Goal: Use online tool/utility: Use online tool/utility

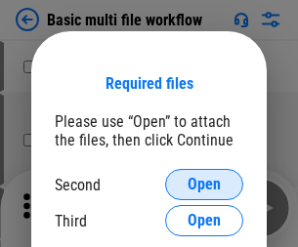
click at [204, 185] on span "Open" at bounding box center [204, 185] width 33 height 16
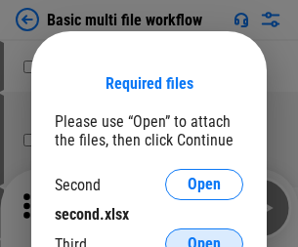
click at [204, 237] on span "Open" at bounding box center [204, 245] width 33 height 16
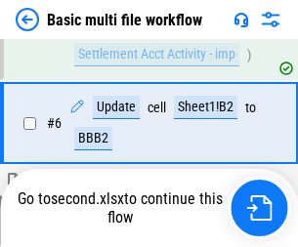
scroll to position [681, 0]
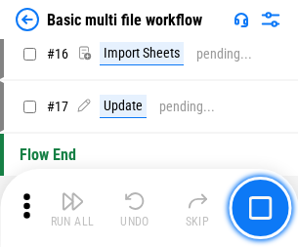
click at [72, 208] on img "button" at bounding box center [72, 201] width 23 height 23
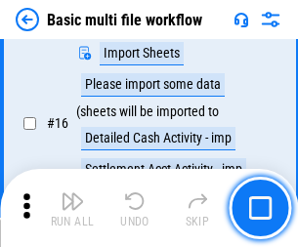
scroll to position [1301, 0]
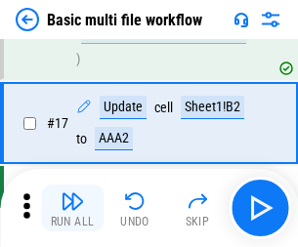
click at [72, 208] on img "button" at bounding box center [72, 201] width 23 height 23
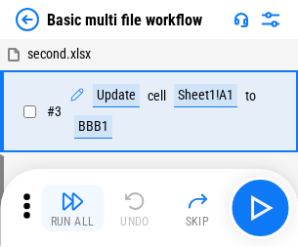
click at [72, 208] on img "button" at bounding box center [72, 201] width 23 height 23
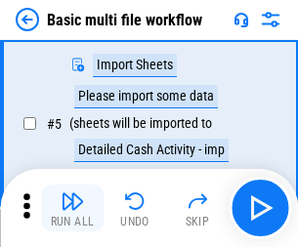
click at [72, 208] on img "button" at bounding box center [72, 201] width 23 height 23
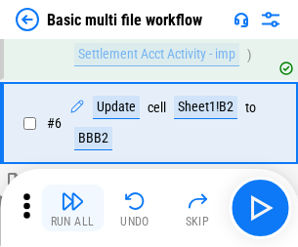
click at [72, 208] on img "button" at bounding box center [72, 201] width 23 height 23
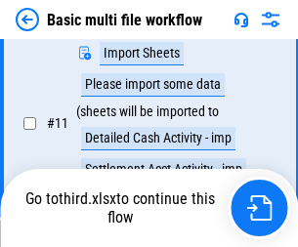
scroll to position [916, 0]
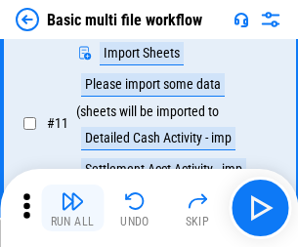
click at [72, 208] on img "button" at bounding box center [72, 201] width 23 height 23
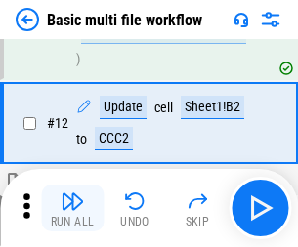
click at [72, 208] on img "button" at bounding box center [72, 201] width 23 height 23
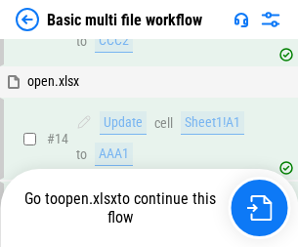
scroll to position [1301, 0]
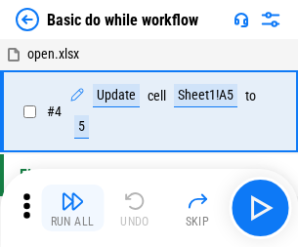
click at [72, 208] on img "button" at bounding box center [72, 201] width 23 height 23
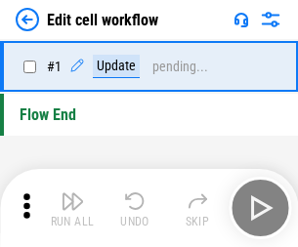
click at [72, 208] on img "button" at bounding box center [72, 201] width 23 height 23
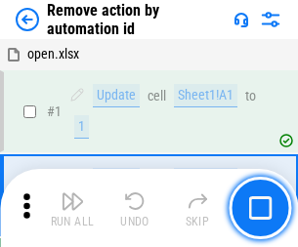
scroll to position [72, 0]
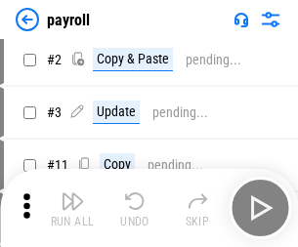
click at [72, 208] on img "button" at bounding box center [72, 201] width 23 height 23
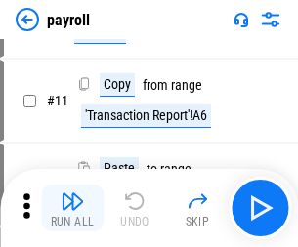
scroll to position [142, 0]
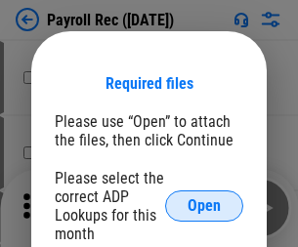
click at [204, 206] on span "Open" at bounding box center [204, 206] width 33 height 16
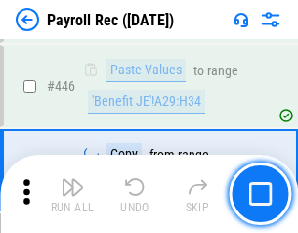
scroll to position [10032, 0]
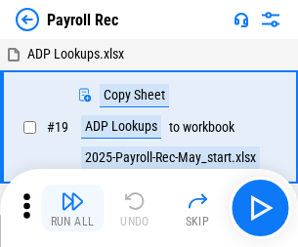
click at [72, 208] on img "button" at bounding box center [72, 201] width 23 height 23
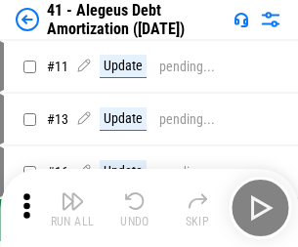
click at [72, 208] on img "button" at bounding box center [72, 201] width 23 height 23
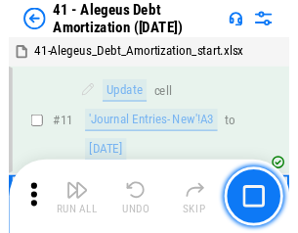
scroll to position [242, 0]
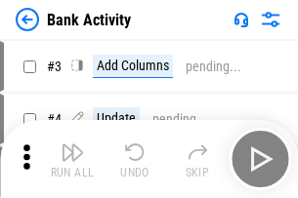
click at [72, 159] on img "button" at bounding box center [72, 152] width 23 height 23
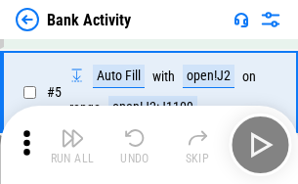
scroll to position [104, 0]
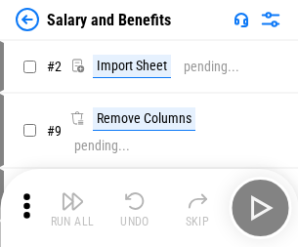
click at [72, 194] on img "button" at bounding box center [72, 201] width 23 height 23
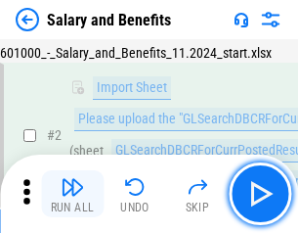
scroll to position [142, 0]
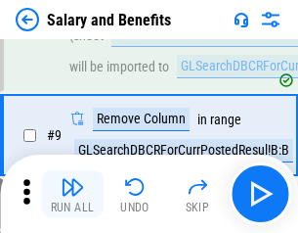
click at [72, 194] on img "button" at bounding box center [72, 186] width 23 height 23
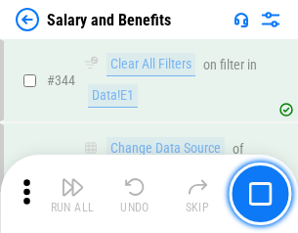
scroll to position [9156, 0]
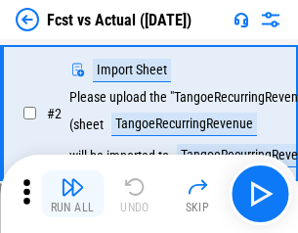
click at [72, 194] on img "button" at bounding box center [72, 186] width 23 height 23
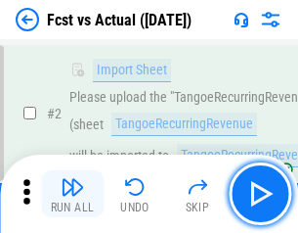
scroll to position [183, 0]
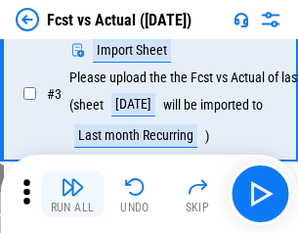
click at [72, 194] on img "button" at bounding box center [72, 186] width 23 height 23
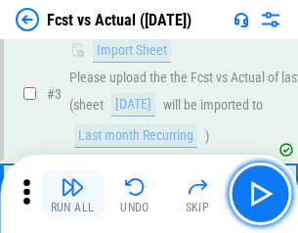
scroll to position [293, 0]
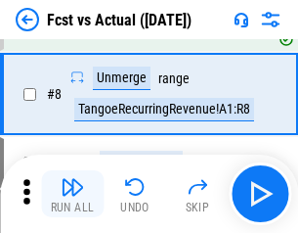
click at [72, 194] on img "button" at bounding box center [72, 186] width 23 height 23
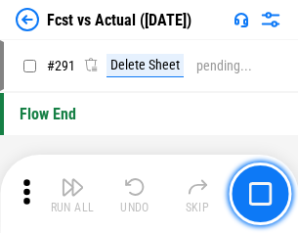
scroll to position [9255, 0]
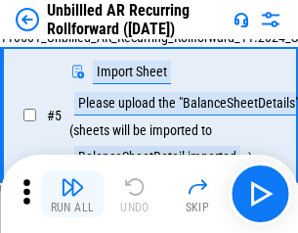
click at [72, 194] on img "button" at bounding box center [72, 186] width 23 height 23
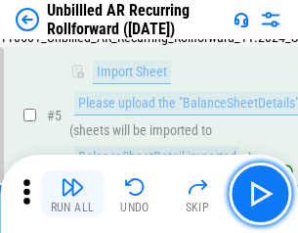
scroll to position [184, 0]
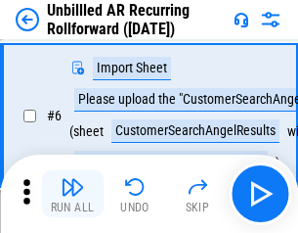
click at [72, 194] on img "button" at bounding box center [72, 186] width 23 height 23
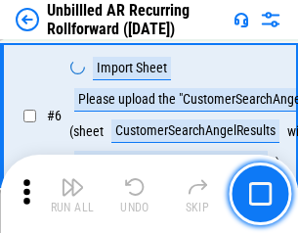
scroll to position [315, 0]
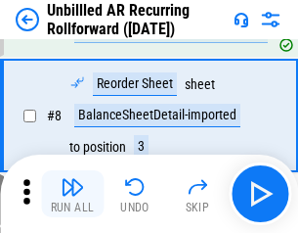
click at [72, 194] on img "button" at bounding box center [72, 186] width 23 height 23
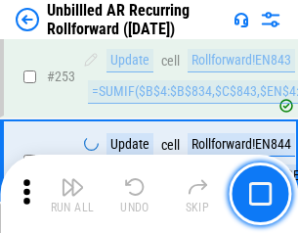
scroll to position [6642, 0]
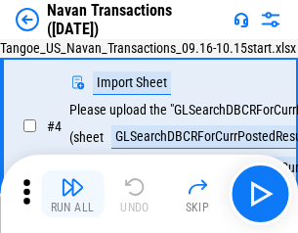
click at [72, 194] on img "button" at bounding box center [72, 186] width 23 height 23
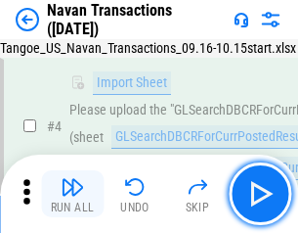
scroll to position [168, 0]
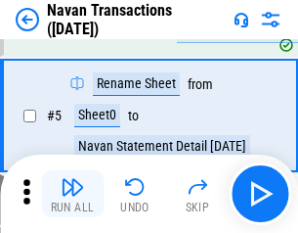
click at [72, 194] on img "button" at bounding box center [72, 186] width 23 height 23
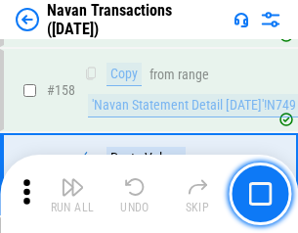
scroll to position [6340, 0]
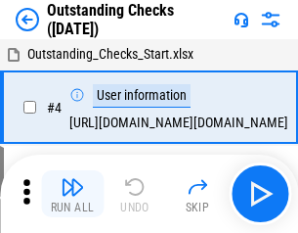
click at [72, 194] on img "button" at bounding box center [72, 186] width 23 height 23
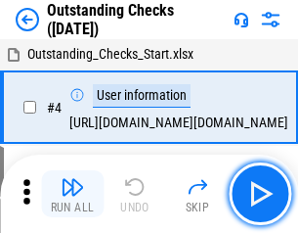
scroll to position [204, 0]
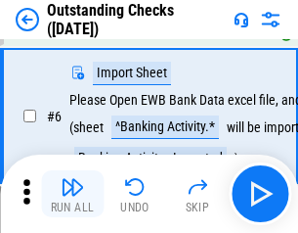
click at [72, 194] on img "button" at bounding box center [72, 186] width 23 height 23
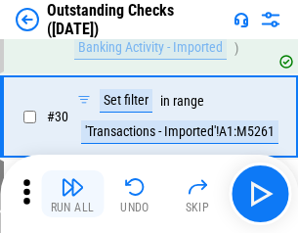
click at [72, 194] on img "button" at bounding box center [72, 186] width 23 height 23
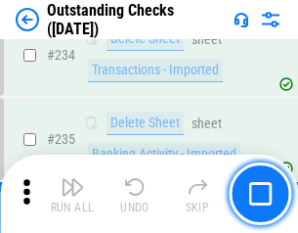
scroll to position [5938, 0]
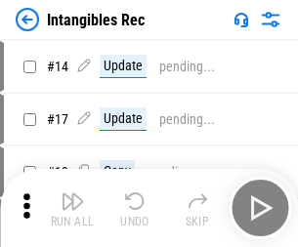
click at [72, 208] on img "button" at bounding box center [72, 201] width 23 height 23
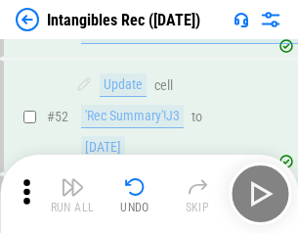
scroll to position [762, 0]
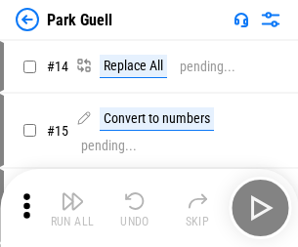
click at [72, 194] on img "button" at bounding box center [72, 201] width 23 height 23
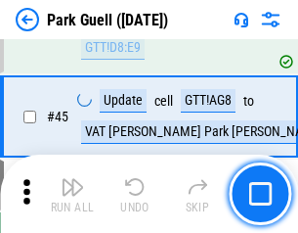
scroll to position [2445, 0]
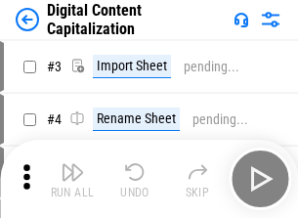
click at [72, 164] on img "button" at bounding box center [72, 171] width 23 height 23
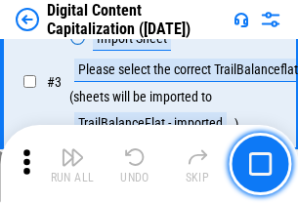
scroll to position [183, 0]
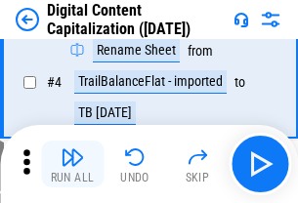
click at [72, 164] on img "button" at bounding box center [72, 157] width 23 height 23
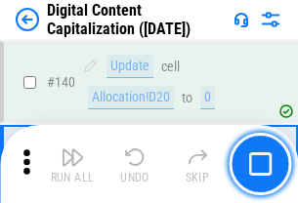
scroll to position [2074, 0]
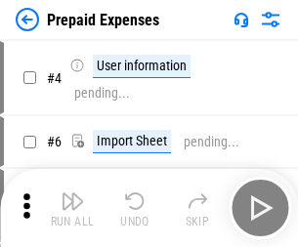
click at [72, 194] on img "button" at bounding box center [72, 201] width 23 height 23
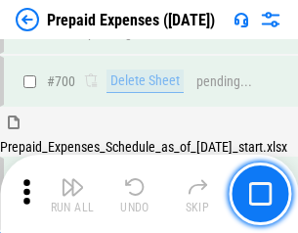
scroll to position [5377, 0]
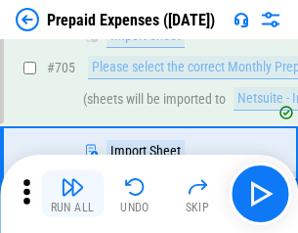
click at [72, 194] on img "button" at bounding box center [72, 186] width 23 height 23
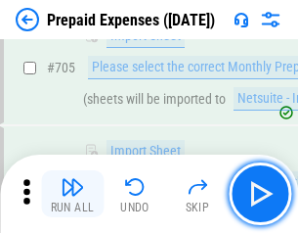
scroll to position [5476, 0]
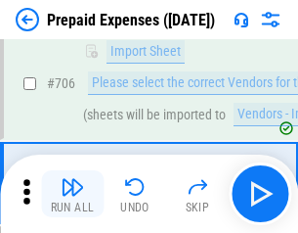
click at [72, 194] on img "button" at bounding box center [72, 186] width 23 height 23
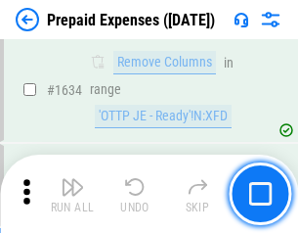
scroll to position [19039, 0]
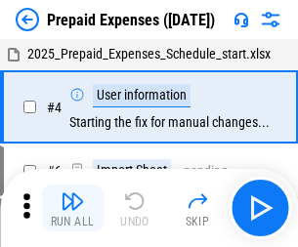
click at [72, 208] on img "button" at bounding box center [72, 201] width 23 height 23
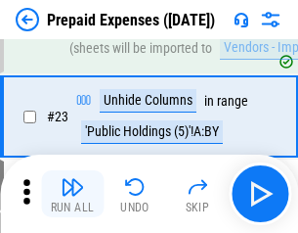
click at [72, 194] on img "button" at bounding box center [72, 186] width 23 height 23
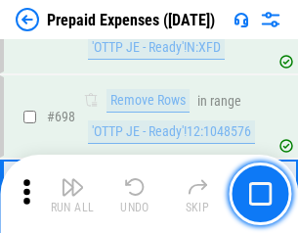
scroll to position [6809, 0]
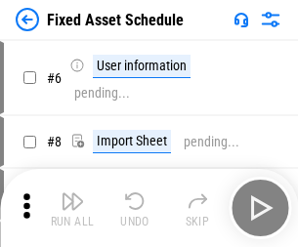
click at [72, 208] on img "button" at bounding box center [72, 201] width 23 height 23
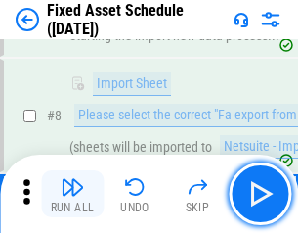
scroll to position [205, 0]
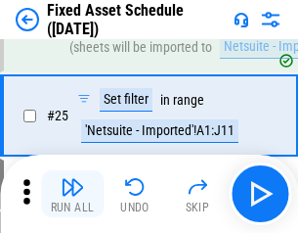
click at [72, 194] on img "button" at bounding box center [72, 186] width 23 height 23
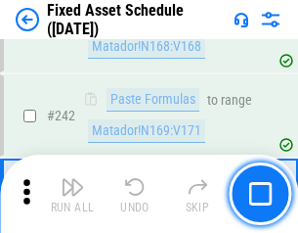
scroll to position [6057, 0]
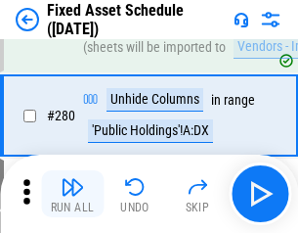
click at [72, 194] on img "button" at bounding box center [72, 186] width 23 height 23
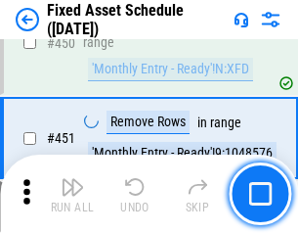
scroll to position [8741, 0]
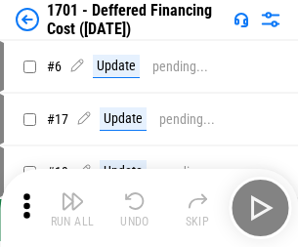
click at [72, 208] on img "button" at bounding box center [72, 201] width 23 height 23
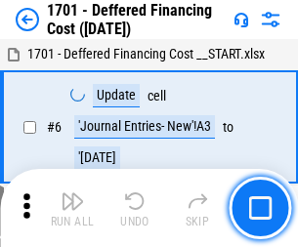
scroll to position [235, 0]
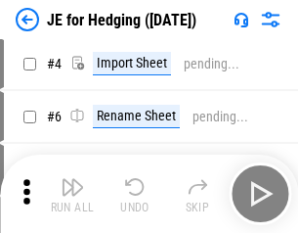
click at [72, 194] on img "button" at bounding box center [72, 186] width 23 height 23
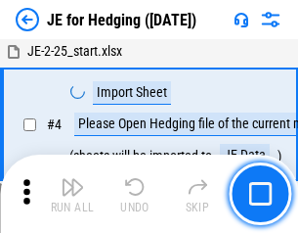
scroll to position [110, 0]
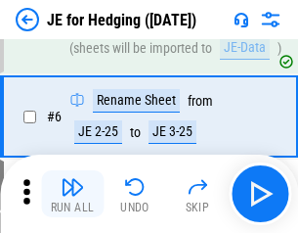
click at [72, 194] on img "button" at bounding box center [72, 186] width 23 height 23
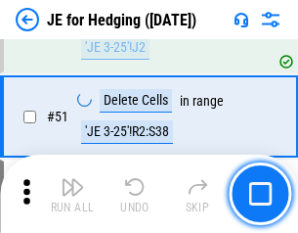
scroll to position [1266, 0]
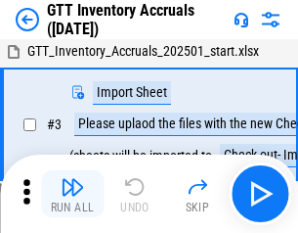
click at [72, 194] on img "button" at bounding box center [72, 186] width 23 height 23
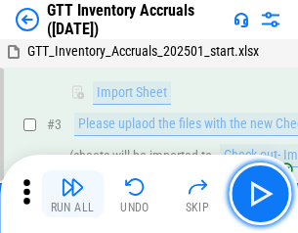
scroll to position [126, 0]
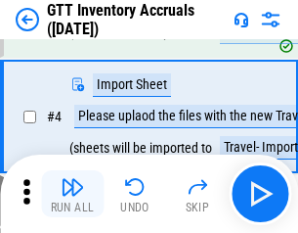
click at [72, 194] on img "button" at bounding box center [72, 186] width 23 height 23
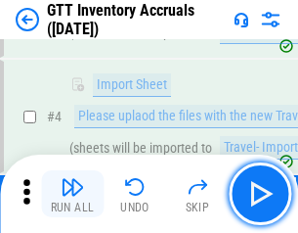
scroll to position [226, 0]
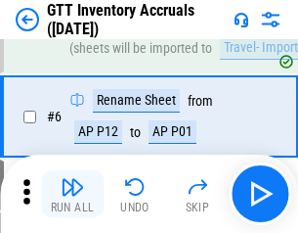
click at [72, 194] on img "button" at bounding box center [72, 186] width 23 height 23
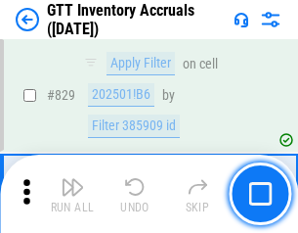
scroll to position [14843, 0]
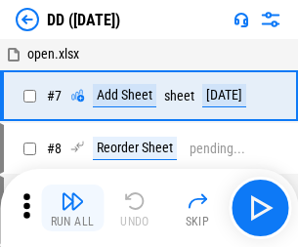
click at [72, 208] on img "button" at bounding box center [72, 201] width 23 height 23
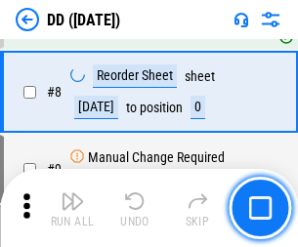
scroll to position [189, 0]
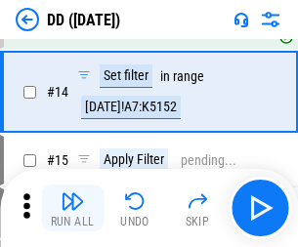
click at [72, 208] on img "button" at bounding box center [72, 201] width 23 height 23
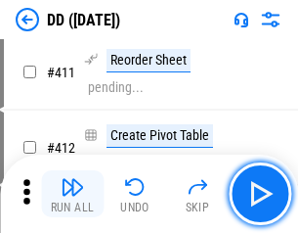
scroll to position [8862, 0]
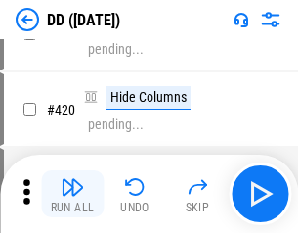
click at [72, 194] on img "button" at bounding box center [72, 186] width 23 height 23
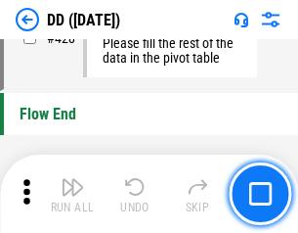
scroll to position [9359, 0]
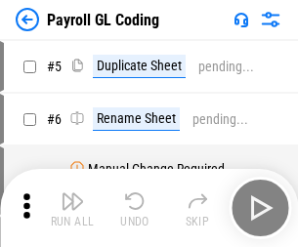
click at [72, 208] on img "button" at bounding box center [72, 201] width 23 height 23
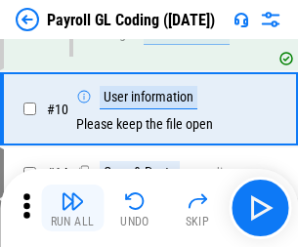
click at [72, 208] on img "button" at bounding box center [72, 201] width 23 height 23
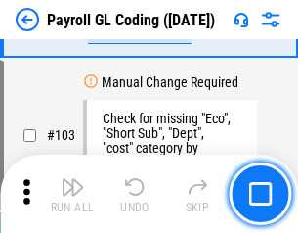
scroll to position [4588, 0]
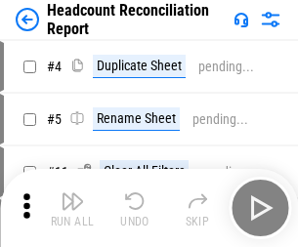
click at [72, 208] on img "button" at bounding box center [72, 201] width 23 height 23
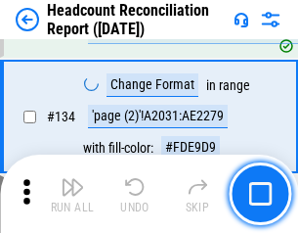
scroll to position [2351, 0]
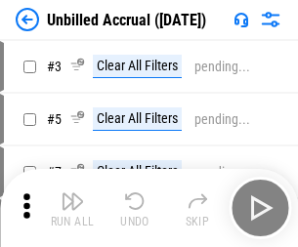
click at [72, 208] on img "button" at bounding box center [72, 201] width 23 height 23
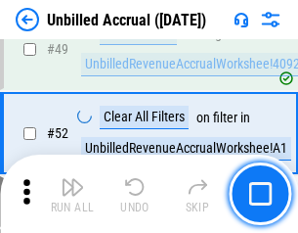
scroll to position [1774, 0]
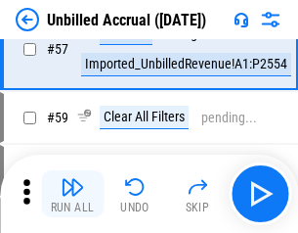
click at [72, 194] on img "button" at bounding box center [72, 186] width 23 height 23
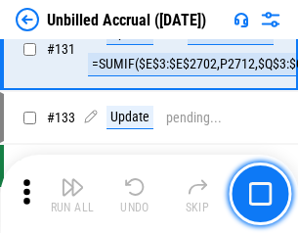
scroll to position [5825, 0]
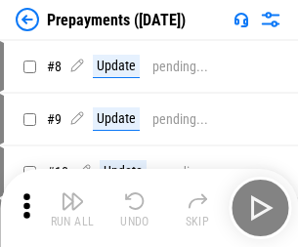
click at [72, 208] on img "button" at bounding box center [72, 201] width 23 height 23
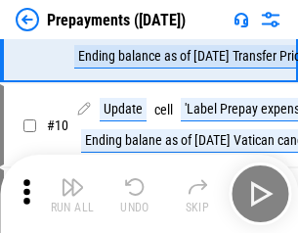
scroll to position [122, 0]
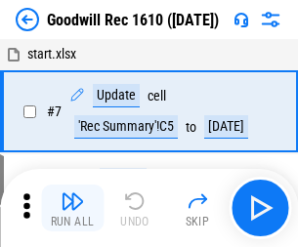
click at [72, 208] on img "button" at bounding box center [72, 201] width 23 height 23
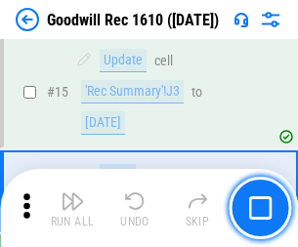
scroll to position [334, 0]
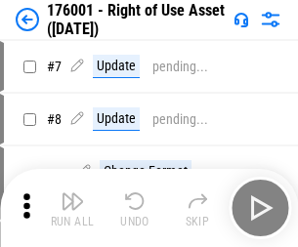
click at [72, 208] on img "button" at bounding box center [72, 201] width 23 height 23
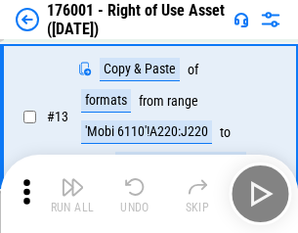
scroll to position [126, 0]
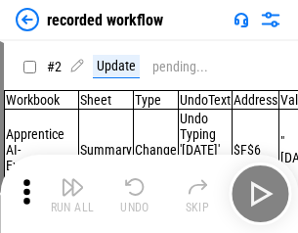
click at [72, 194] on img "button" at bounding box center [72, 186] width 23 height 23
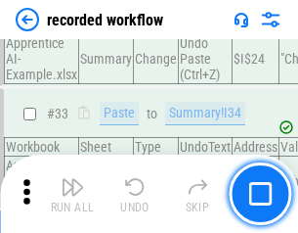
scroll to position [6112, 0]
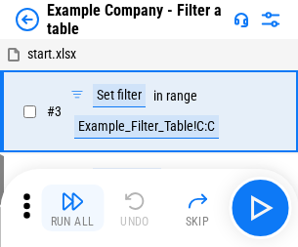
click at [72, 208] on img "button" at bounding box center [72, 201] width 23 height 23
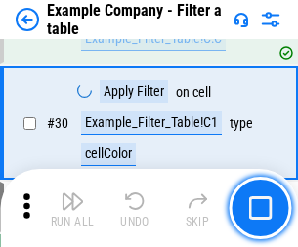
scroll to position [1789, 0]
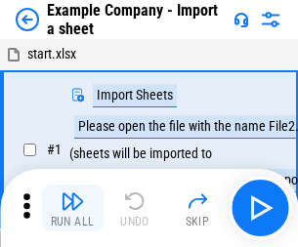
click at [72, 194] on img "button" at bounding box center [72, 201] width 23 height 23
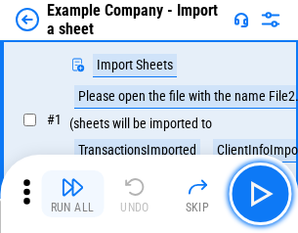
scroll to position [164, 0]
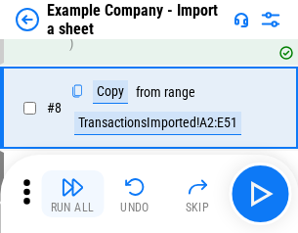
click at [72, 194] on img "button" at bounding box center [72, 186] width 23 height 23
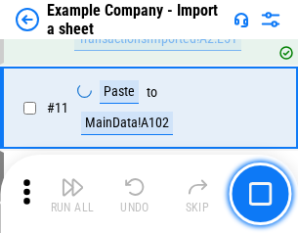
scroll to position [432, 0]
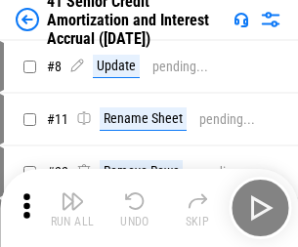
click at [72, 194] on img "button" at bounding box center [72, 201] width 23 height 23
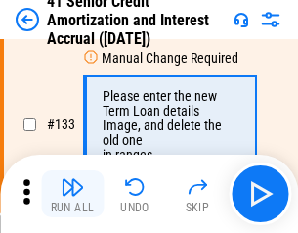
click at [72, 194] on img "button" at bounding box center [72, 186] width 23 height 23
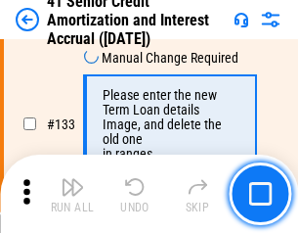
scroll to position [2044, 0]
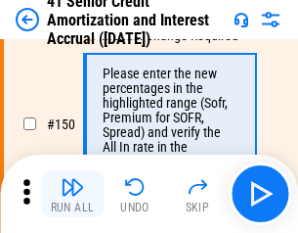
click at [72, 194] on img "button" at bounding box center [72, 186] width 23 height 23
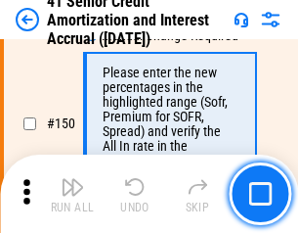
scroll to position [2249, 0]
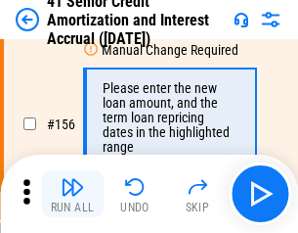
click at [72, 194] on img "button" at bounding box center [72, 186] width 23 height 23
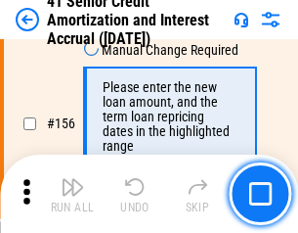
scroll to position [2384, 0]
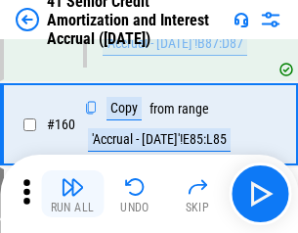
click at [72, 194] on img "button" at bounding box center [72, 186] width 23 height 23
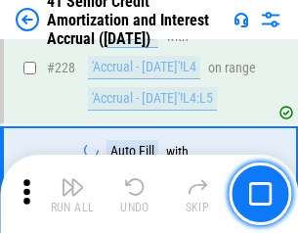
scroll to position [4379, 0]
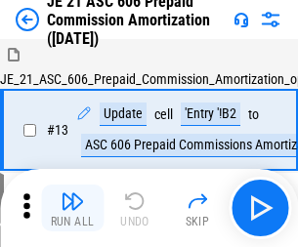
click at [72, 194] on img "button" at bounding box center [72, 201] width 23 height 23
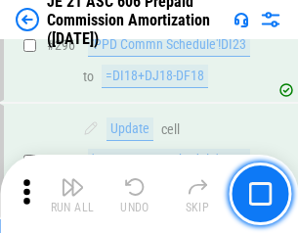
scroll to position [3598, 0]
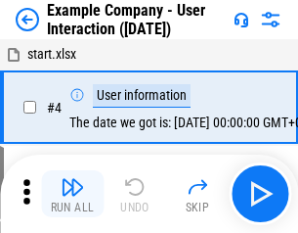
click at [72, 194] on img "button" at bounding box center [72, 186] width 23 height 23
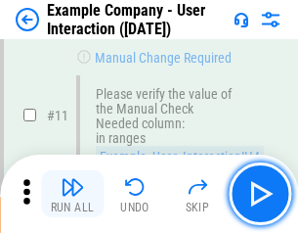
scroll to position [423, 0]
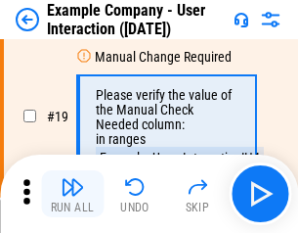
click at [72, 194] on img "button" at bounding box center [72, 186] width 23 height 23
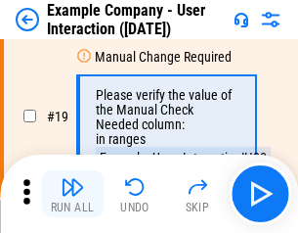
click at [72, 194] on img "button" at bounding box center [72, 186] width 23 height 23
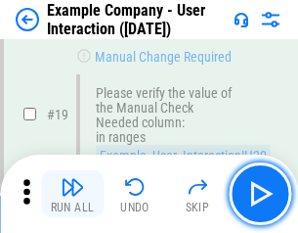
scroll to position [540, 0]
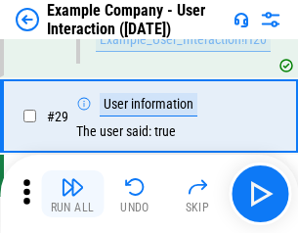
click at [72, 194] on img "button" at bounding box center [72, 186] width 23 height 23
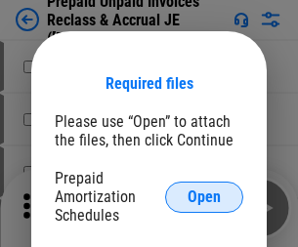
click at [204, 197] on span "Open" at bounding box center [204, 198] width 33 height 16
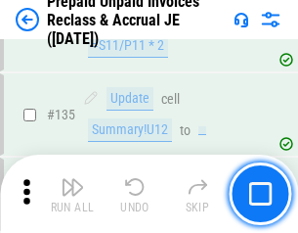
scroll to position [2534, 0]
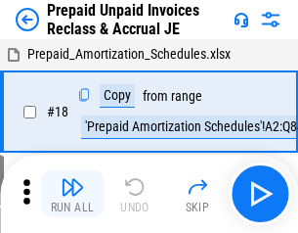
click at [72, 194] on img "button" at bounding box center [72, 186] width 23 height 23
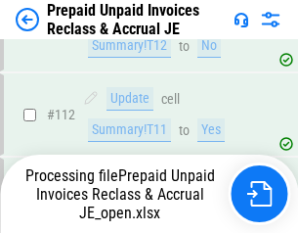
scroll to position [2435, 0]
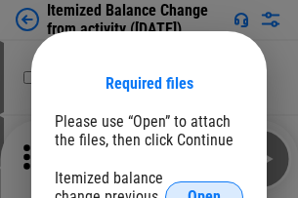
click at [204, 190] on span "Open" at bounding box center [204, 198] width 33 height 16
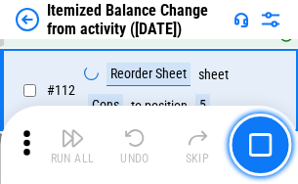
scroll to position [3271, 0]
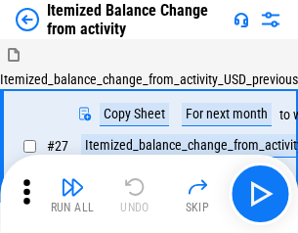
scroll to position [30, 0]
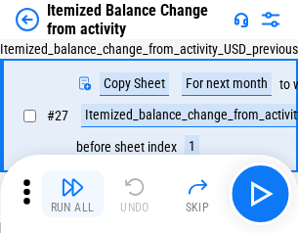
click at [72, 194] on img "button" at bounding box center [72, 186] width 23 height 23
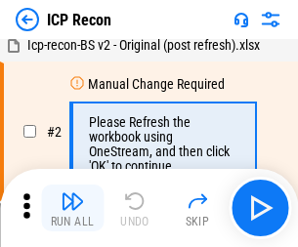
click at [72, 208] on img "button" at bounding box center [72, 201] width 23 height 23
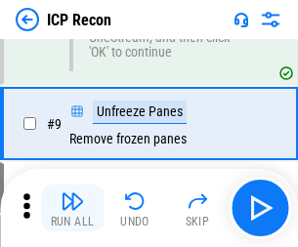
click at [72, 208] on img "button" at bounding box center [72, 201] width 23 height 23
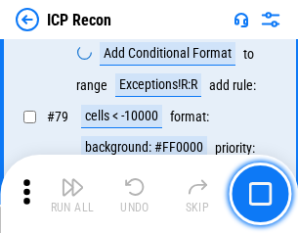
scroll to position [1916, 0]
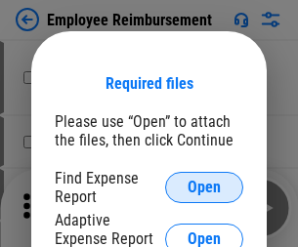
click at [204, 188] on span "Open" at bounding box center [204, 188] width 33 height 16
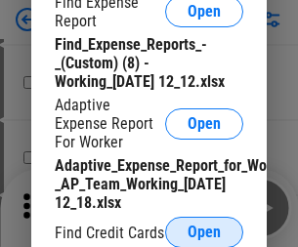
click at [204, 232] on span "Open" at bounding box center [204, 233] width 33 height 16
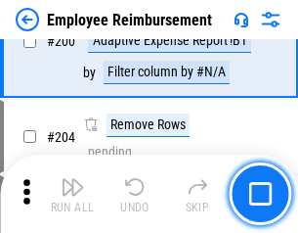
scroll to position [4822, 0]
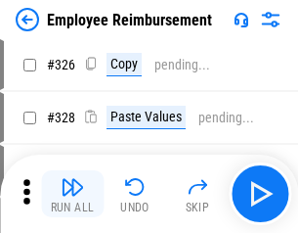
click at [72, 194] on img "button" at bounding box center [72, 186] width 23 height 23
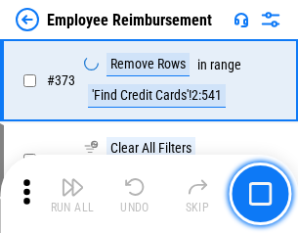
scroll to position [10229, 0]
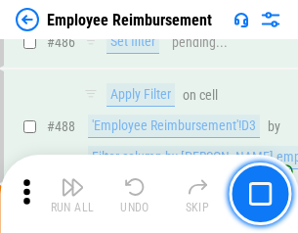
click at [72, 194] on img "button" at bounding box center [72, 186] width 23 height 23
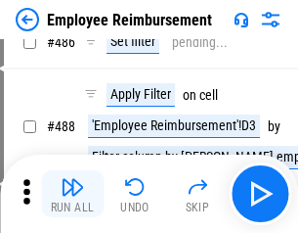
click at [72, 194] on img "button" at bounding box center [72, 186] width 23 height 23
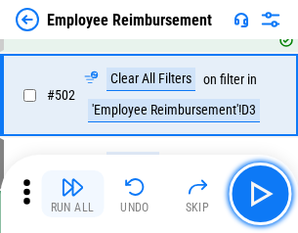
scroll to position [12362, 0]
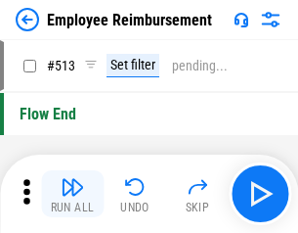
click at [72, 194] on img "button" at bounding box center [72, 186] width 23 height 23
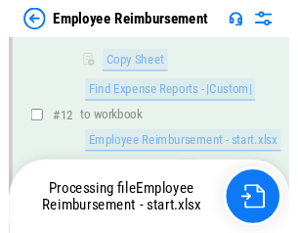
scroll to position [398, 0]
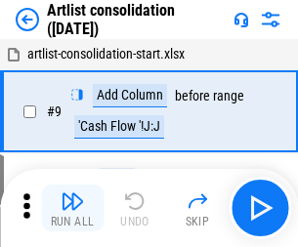
click at [72, 208] on img "button" at bounding box center [72, 201] width 23 height 23
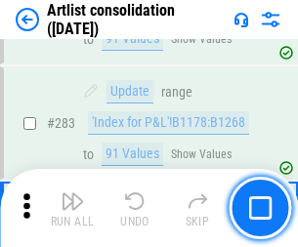
scroll to position [8087, 0]
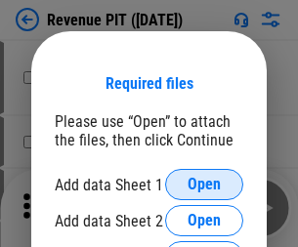
click at [204, 185] on span "Open" at bounding box center [204, 185] width 33 height 16
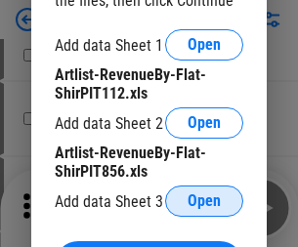
click at [204, 201] on span "Open" at bounding box center [204, 202] width 33 height 16
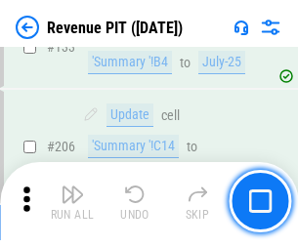
scroll to position [1987, 0]
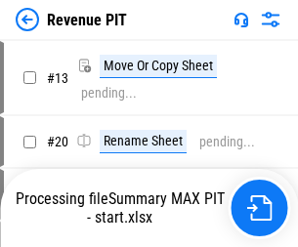
scroll to position [22, 0]
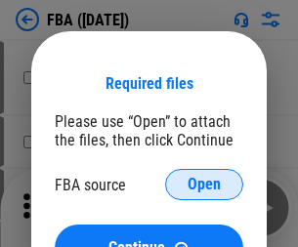
click at [204, 185] on span "Open" at bounding box center [204, 185] width 33 height 16
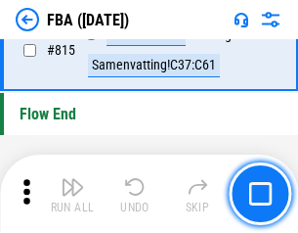
scroll to position [17505, 0]
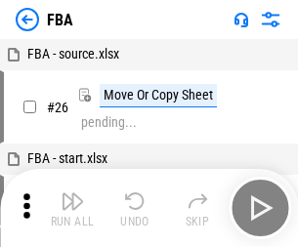
click at [72, 208] on img "button" at bounding box center [72, 201] width 23 height 23
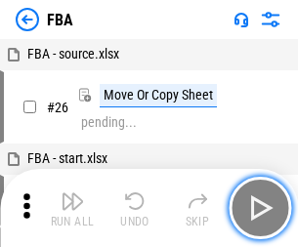
scroll to position [20, 0]
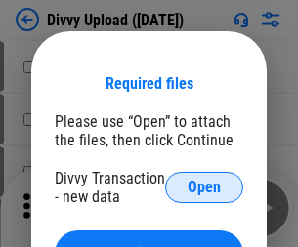
click at [204, 188] on span "Open" at bounding box center [204, 188] width 33 height 16
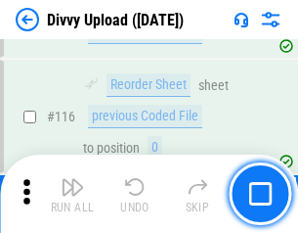
scroll to position [1655, 0]
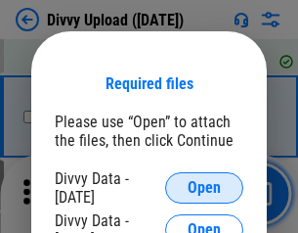
click at [204, 188] on span "Open" at bounding box center [204, 188] width 33 height 16
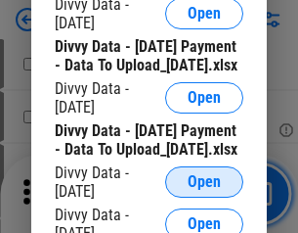
click at [204, 190] on span "Open" at bounding box center [204, 182] width 33 height 16
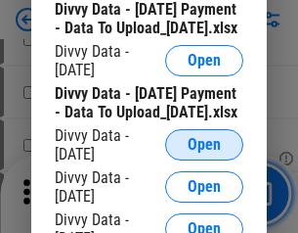
click at [204, 153] on span "Open" at bounding box center [204, 145] width 33 height 16
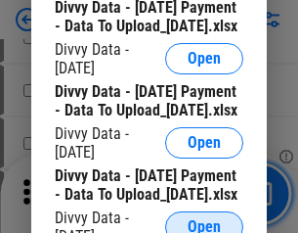
click at [204, 219] on span "Open" at bounding box center [204, 227] width 33 height 16
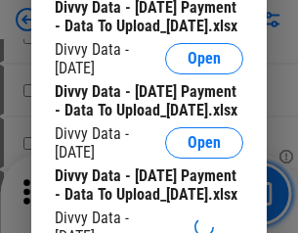
scroll to position [2240, 0]
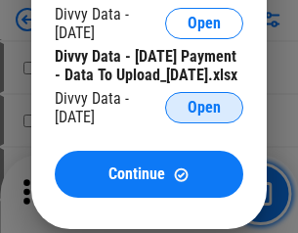
click at [204, 115] on span "Open" at bounding box center [204, 108] width 33 height 16
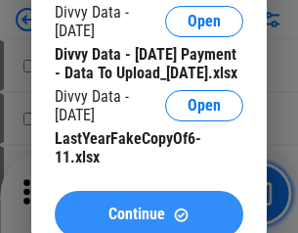
click at [149, 206] on span "Continue" at bounding box center [137, 214] width 57 height 16
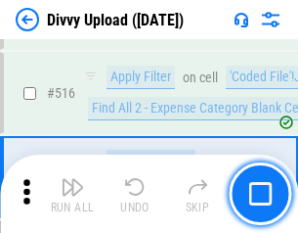
scroll to position [12268, 0]
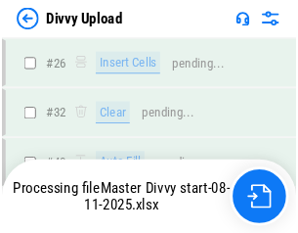
scroll to position [1655, 0]
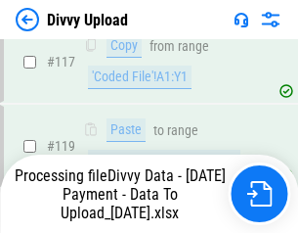
scroll to position [1819, 0]
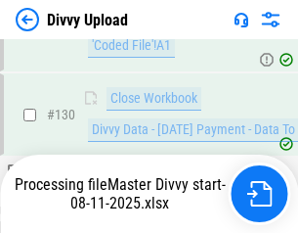
scroll to position [2363, 0]
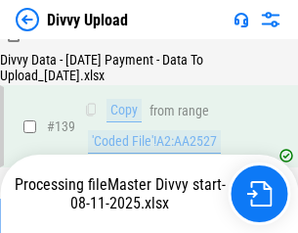
scroll to position [2794, 0]
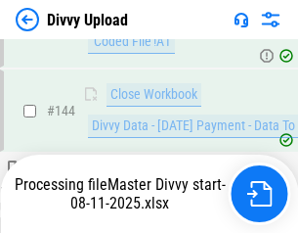
scroll to position [3226, 0]
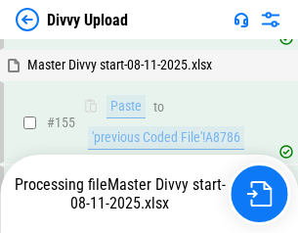
scroll to position [3841, 0]
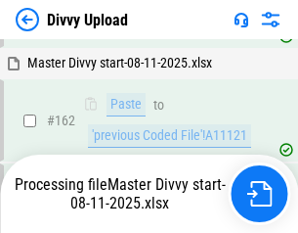
scroll to position [4272, 0]
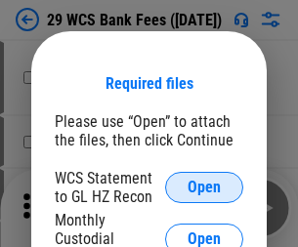
click at [204, 188] on span "Open" at bounding box center [204, 188] width 33 height 16
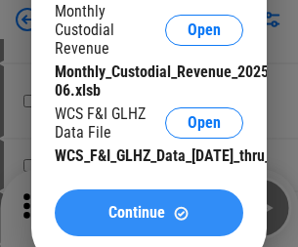
click at [149, 221] on span "Continue" at bounding box center [137, 213] width 57 height 16
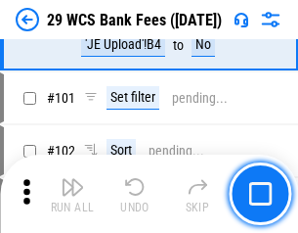
scroll to position [1906, 0]
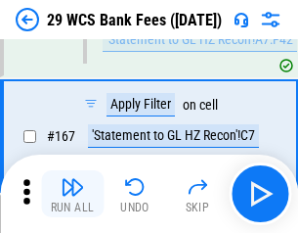
click at [72, 194] on img "button" at bounding box center [72, 186] width 23 height 23
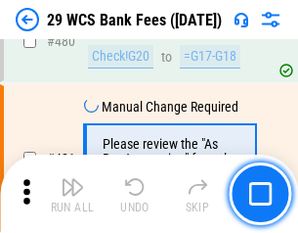
scroll to position [10083, 0]
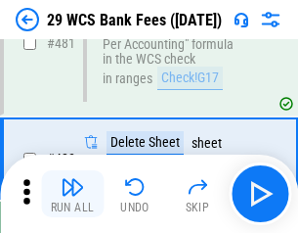
click at [72, 194] on img "button" at bounding box center [72, 186] width 23 height 23
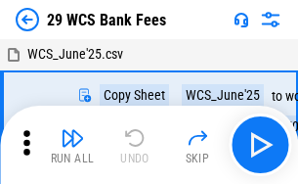
scroll to position [35, 0]
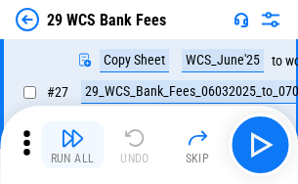
click at [72, 145] on img "button" at bounding box center [72, 137] width 23 height 23
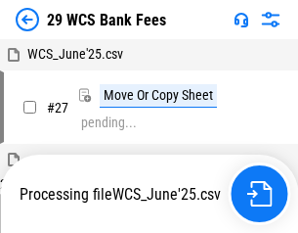
scroll to position [11, 0]
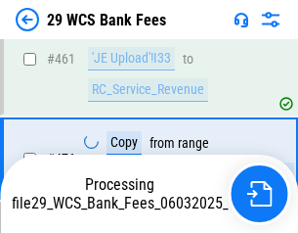
scroll to position [10060, 0]
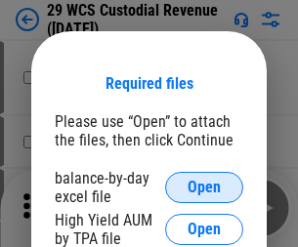
click at [204, 188] on span "Open" at bounding box center [204, 188] width 33 height 16
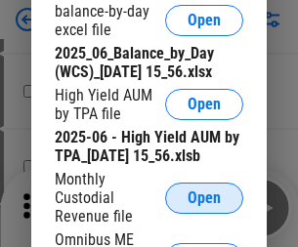
click at [204, 206] on span "Open" at bounding box center [204, 199] width 33 height 16
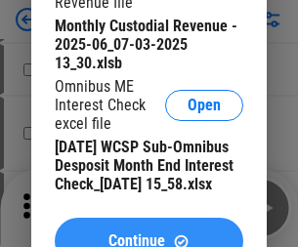
click at [149, 234] on span "Continue" at bounding box center [137, 242] width 57 height 16
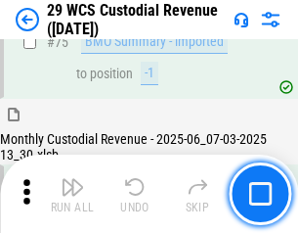
scroll to position [2043, 0]
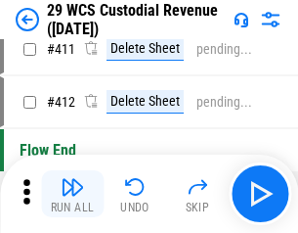
click at [72, 194] on img "button" at bounding box center [72, 186] width 23 height 23
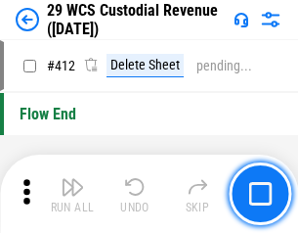
scroll to position [9339, 0]
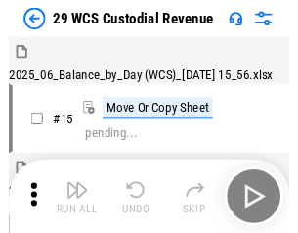
scroll to position [47, 0]
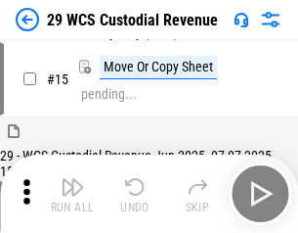
click at [72, 194] on img "button" at bounding box center [72, 186] width 23 height 23
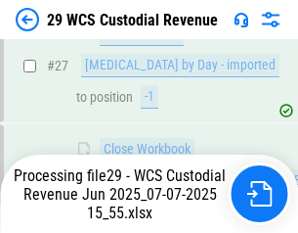
scroll to position [904, 0]
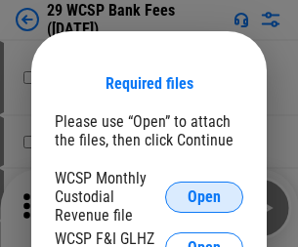
click at [204, 197] on span "Open" at bounding box center [204, 198] width 33 height 16
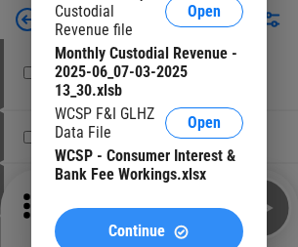
click at [149, 224] on span "Continue" at bounding box center [137, 232] width 57 height 16
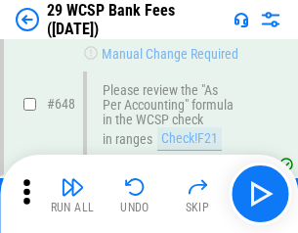
scroll to position [10709, 0]
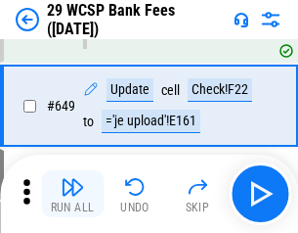
click at [72, 194] on img "button" at bounding box center [72, 186] width 23 height 23
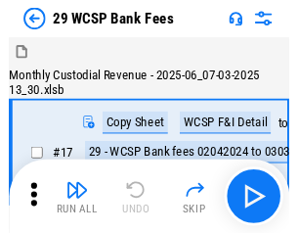
scroll to position [47, 0]
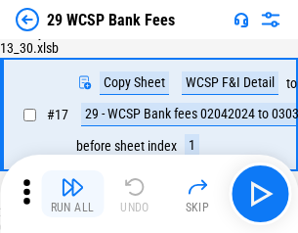
click at [72, 194] on img "button" at bounding box center [72, 186] width 23 height 23
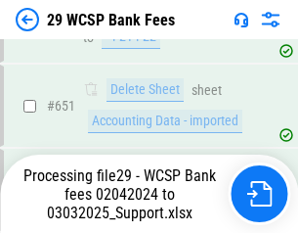
scroll to position [11038, 0]
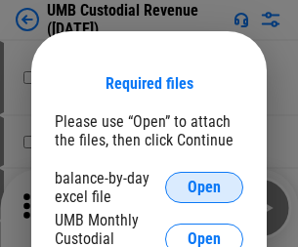
click at [204, 188] on span "Open" at bounding box center [204, 188] width 33 height 16
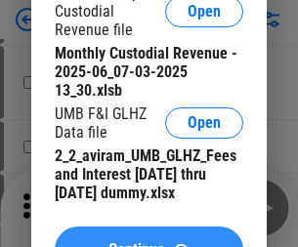
click at [149, 242] on span "Continue" at bounding box center [137, 250] width 57 height 16
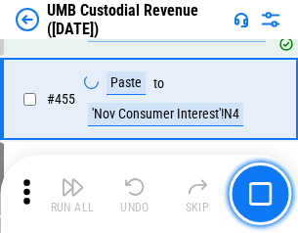
scroll to position [8344, 0]
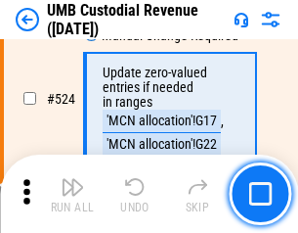
click at [72, 194] on img "button" at bounding box center [72, 186] width 23 height 23
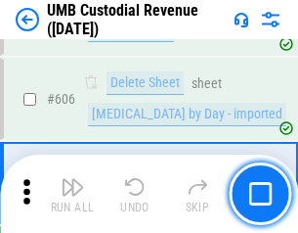
scroll to position [11287, 0]
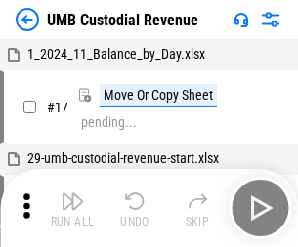
scroll to position [15, 0]
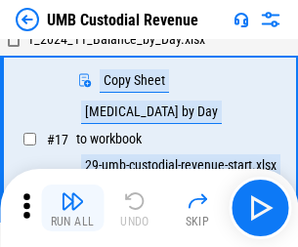
click at [72, 208] on img "button" at bounding box center [72, 201] width 23 height 23
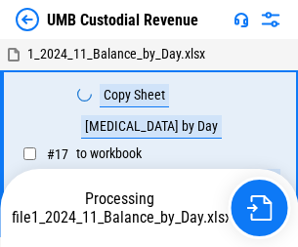
scroll to position [15, 0]
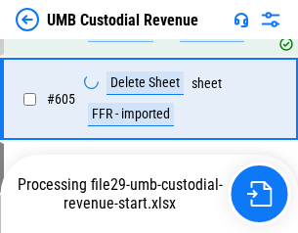
scroll to position [11242, 0]
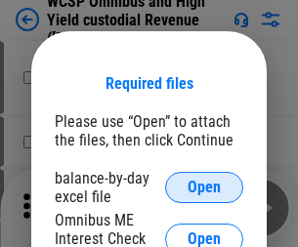
click at [204, 188] on span "Open" at bounding box center [204, 188] width 33 height 16
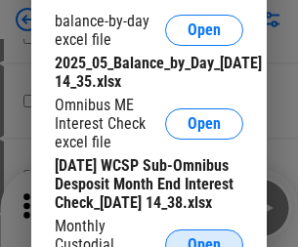
click at [204, 238] on span "Open" at bounding box center [204, 246] width 33 height 16
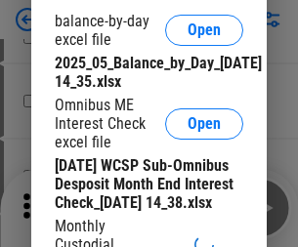
scroll to position [297, 0]
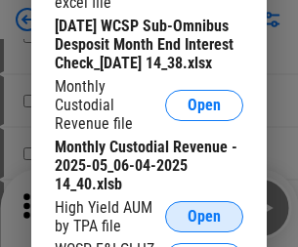
click at [204, 225] on span "Open" at bounding box center [204, 217] width 33 height 16
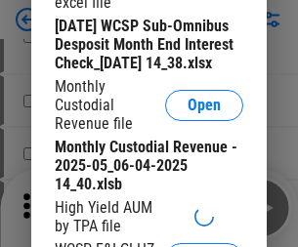
scroll to position [301, 0]
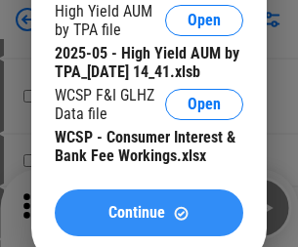
click at [149, 221] on span "Continue" at bounding box center [137, 213] width 57 height 16
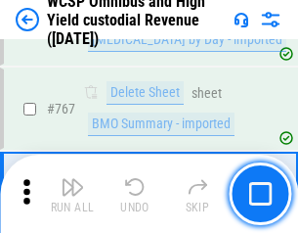
scroll to position [15934, 0]
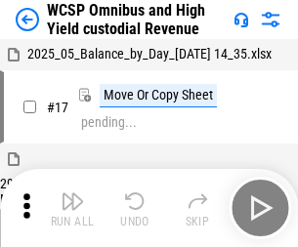
click at [72, 194] on img "button" at bounding box center [72, 201] width 23 height 23
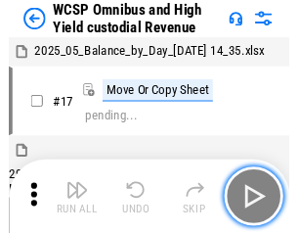
scroll to position [11, 0]
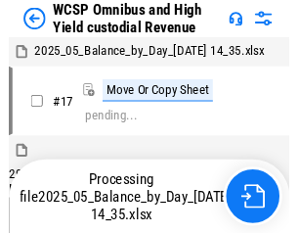
scroll to position [11, 0]
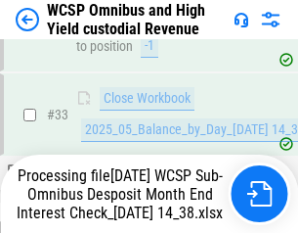
scroll to position [868, 0]
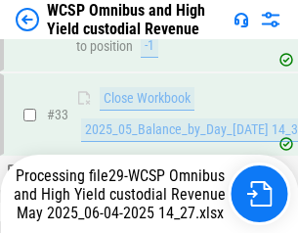
scroll to position [968, 0]
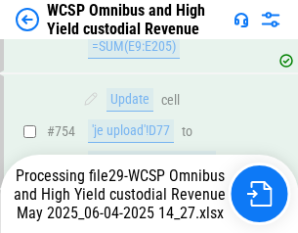
scroll to position [15721, 0]
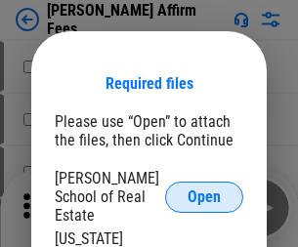
click at [204, 190] on span "Open" at bounding box center [204, 198] width 33 height 16
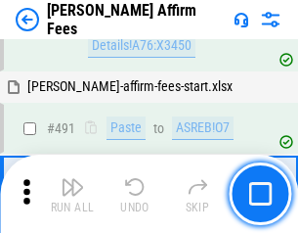
scroll to position [5317, 0]
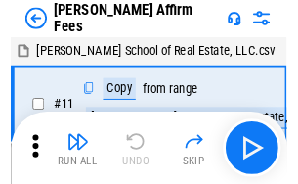
scroll to position [20, 0]
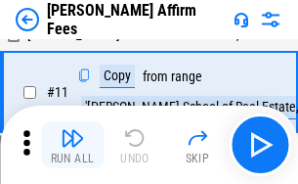
click at [72, 145] on img "button" at bounding box center [72, 137] width 23 height 23
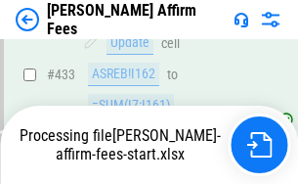
scroll to position [4522, 0]
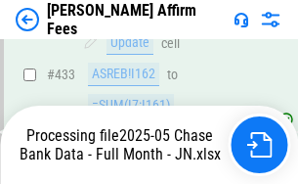
scroll to position [5158, 0]
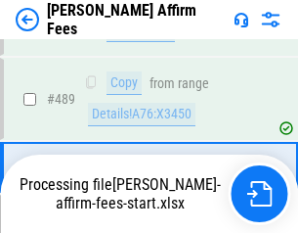
scroll to position [5104, 0]
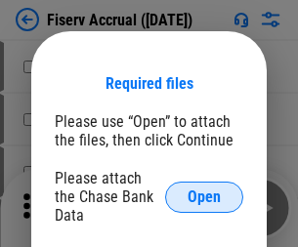
click at [204, 190] on span "Open" at bounding box center [204, 198] width 33 height 16
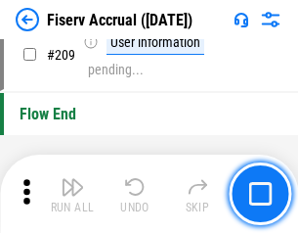
scroll to position [6073, 0]
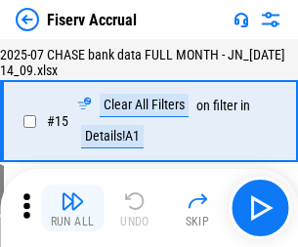
click at [72, 208] on img "button" at bounding box center [72, 201] width 23 height 23
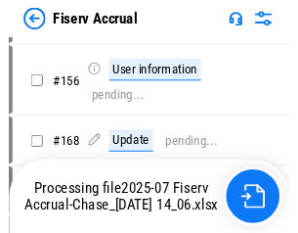
scroll to position [4903, 0]
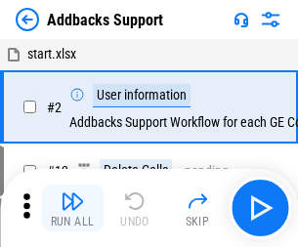
click at [72, 194] on img "button" at bounding box center [72, 201] width 23 height 23
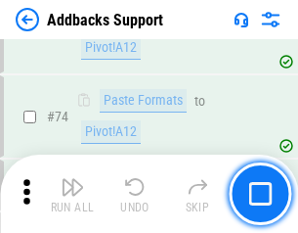
scroll to position [1424, 0]
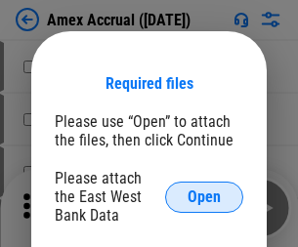
click at [204, 197] on span "Open" at bounding box center [204, 198] width 33 height 16
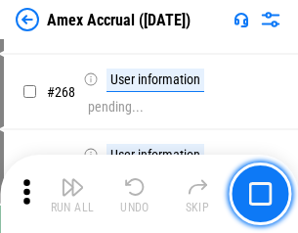
scroll to position [5231, 0]
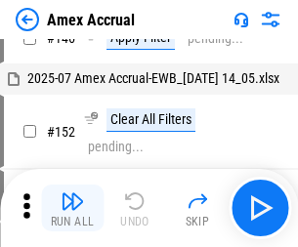
click at [72, 208] on img "button" at bounding box center [72, 201] width 23 height 23
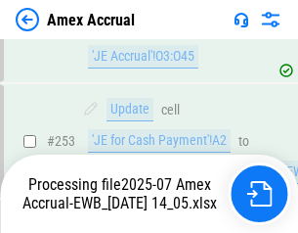
scroll to position [5704, 0]
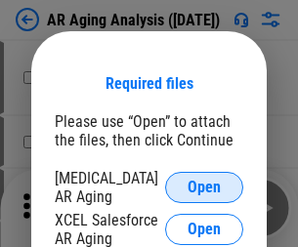
click at [204, 185] on span "Open" at bounding box center [204, 188] width 33 height 16
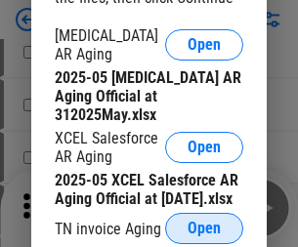
click at [204, 223] on span "Open" at bounding box center [204, 229] width 33 height 16
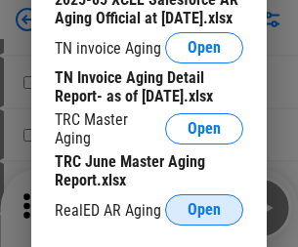
click at [204, 204] on span "Open" at bounding box center [204, 210] width 33 height 16
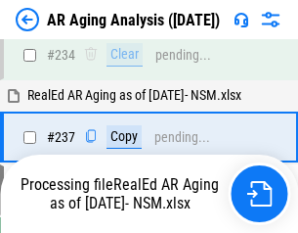
scroll to position [3031, 0]
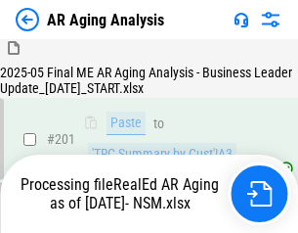
scroll to position [2925, 0]
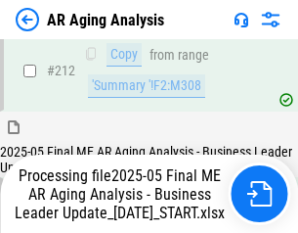
scroll to position [3009, 0]
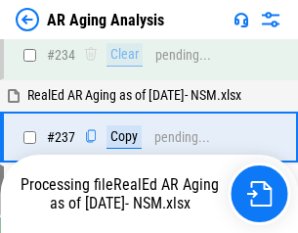
scroll to position [3090, 0]
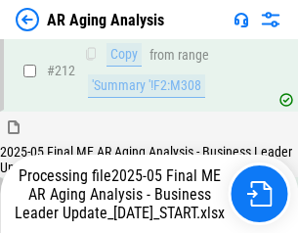
scroll to position [2940, 0]
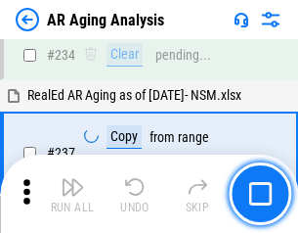
scroll to position [3009, 0]
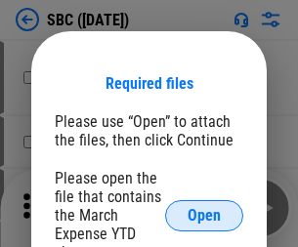
click at [204, 215] on span "Open" at bounding box center [204, 216] width 33 height 16
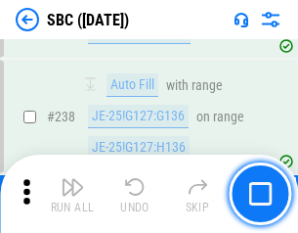
scroll to position [3698, 0]
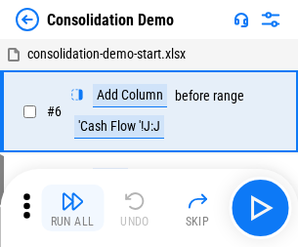
click at [72, 208] on img "button" at bounding box center [72, 201] width 23 height 23
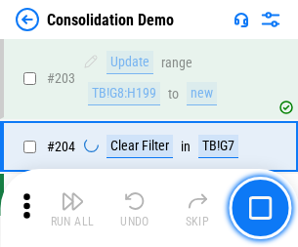
scroll to position [6132, 0]
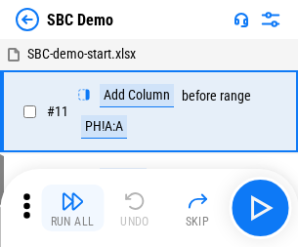
click at [72, 208] on img "button" at bounding box center [72, 201] width 23 height 23
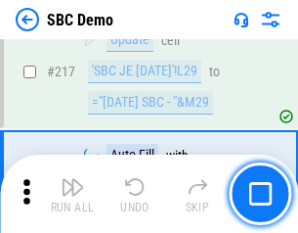
scroll to position [4827, 0]
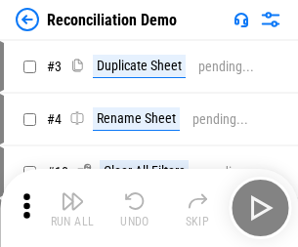
click at [72, 208] on img "button" at bounding box center [72, 201] width 23 height 23
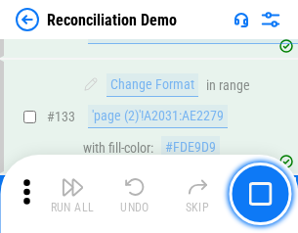
scroll to position [2322, 0]
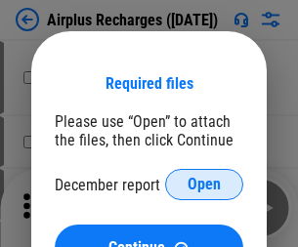
click at [204, 185] on span "Open" at bounding box center [204, 185] width 33 height 16
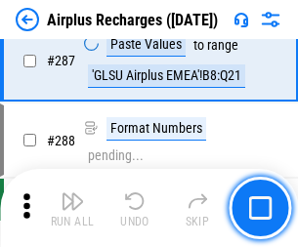
scroll to position [7059, 0]
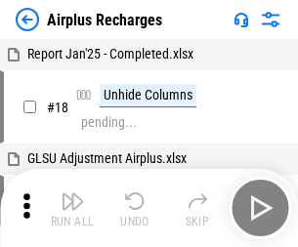
click at [72, 208] on img "button" at bounding box center [72, 201] width 23 height 23
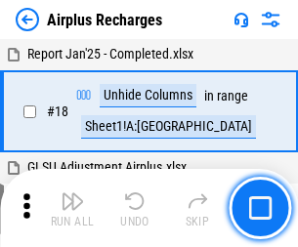
scroll to position [86, 0]
